Goal: Ask a question

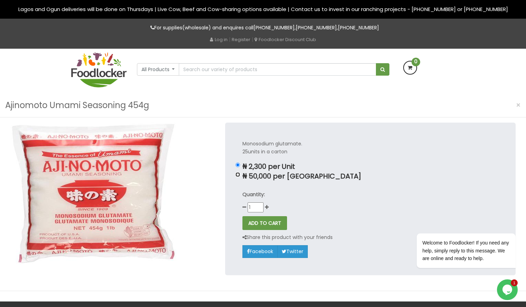
click at [239, 175] on input "₦ 50,000 per [GEOGRAPHIC_DATA]" at bounding box center [237, 174] width 4 height 4
radio input "true"
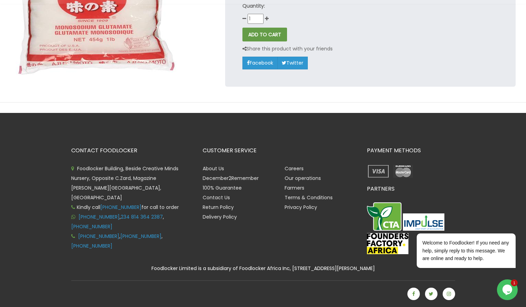
click at [509, 286] on icon "Chat widget" at bounding box center [507, 290] width 10 height 10
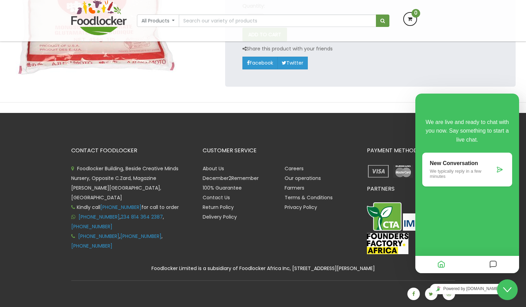
click at [472, 173] on p "We typically reply in a few minutes" at bounding box center [462, 174] width 65 height 10
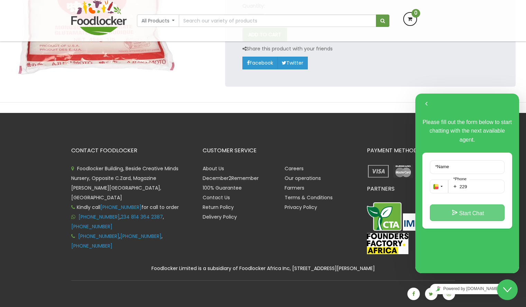
click at [458, 217] on button "Start Chat" at bounding box center [467, 213] width 75 height 17
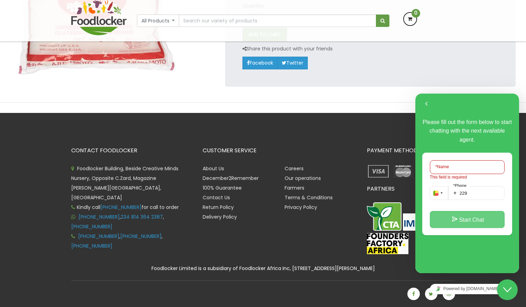
click at [458, 217] on button "Start Chat" at bounding box center [467, 219] width 75 height 17
click at [429, 105] on button "Back" at bounding box center [426, 104] width 11 height 10
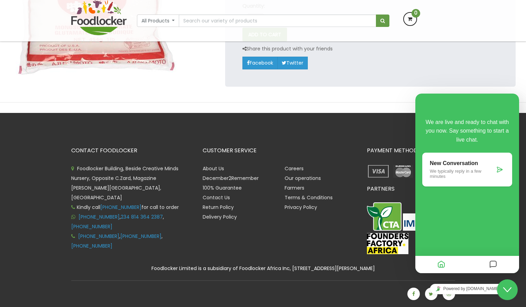
click at [493, 262] on icon "Messages" at bounding box center [493, 264] width 8 height 13
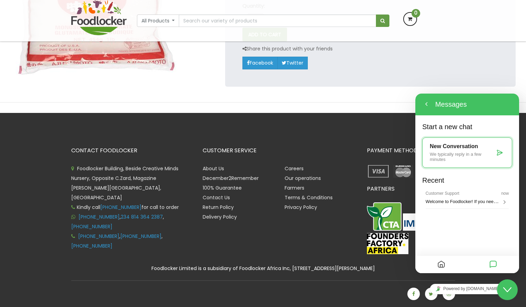
click at [441, 150] on div "New Conversation We typically reply in a few minutes" at bounding box center [462, 152] width 65 height 19
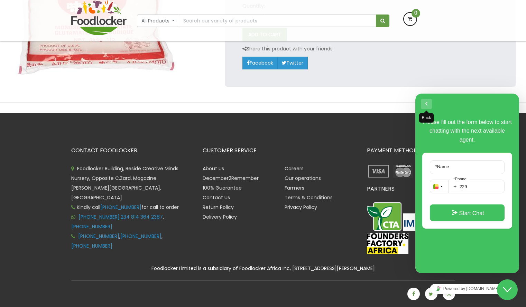
click at [423, 103] on button "Back" at bounding box center [426, 104] width 11 height 10
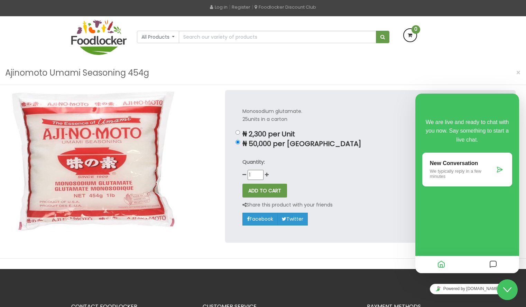
scroll to position [0, 0]
